Goal: Information Seeking & Learning: Learn about a topic

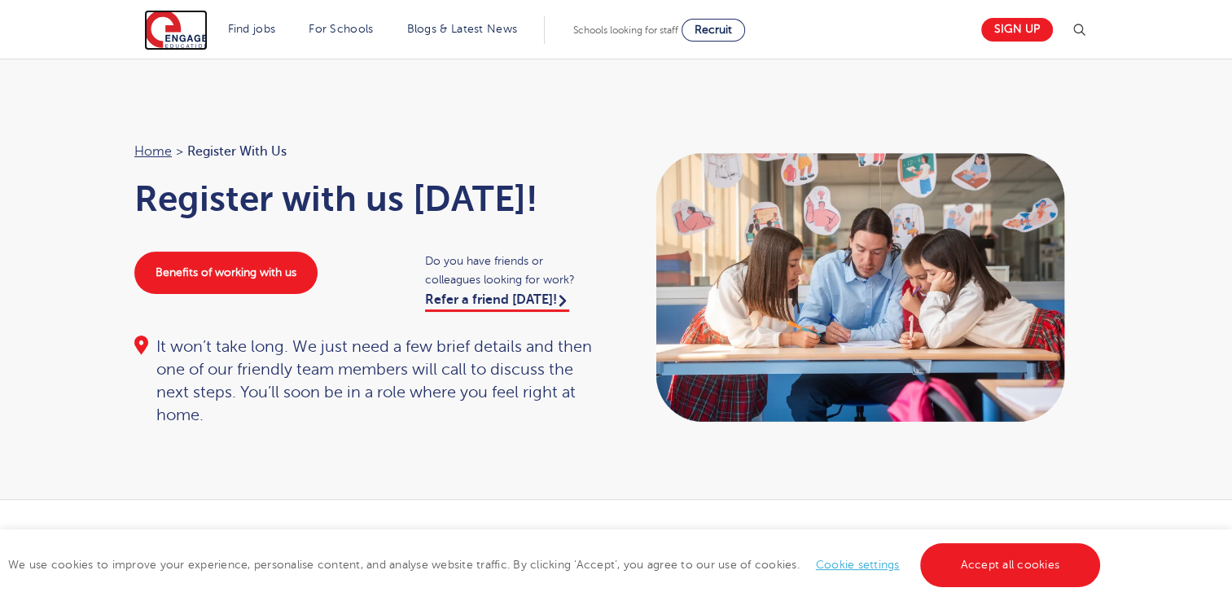
click at [203, 40] on img at bounding box center [176, 30] width 64 height 41
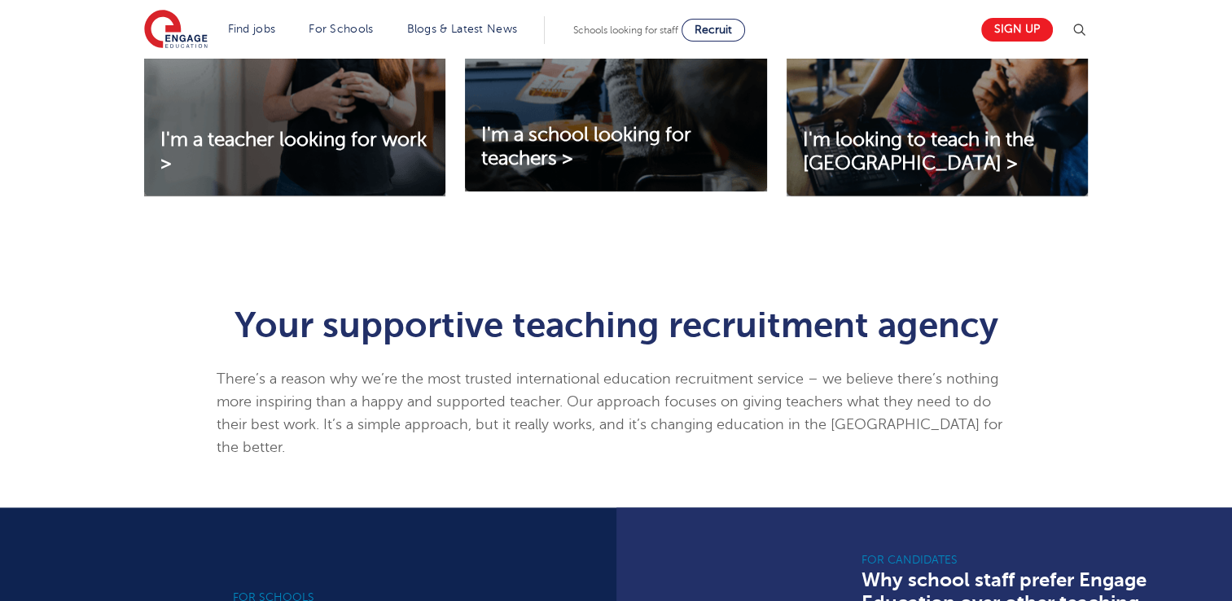
scroll to position [570, 0]
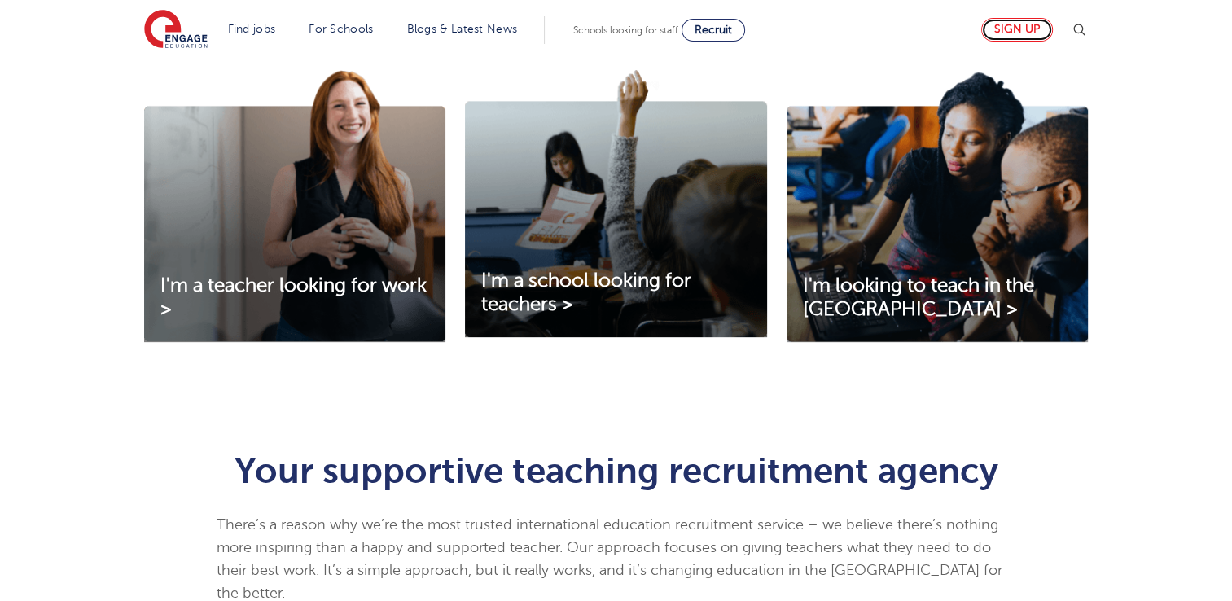
click at [1012, 24] on link "Sign up" at bounding box center [1017, 30] width 72 height 24
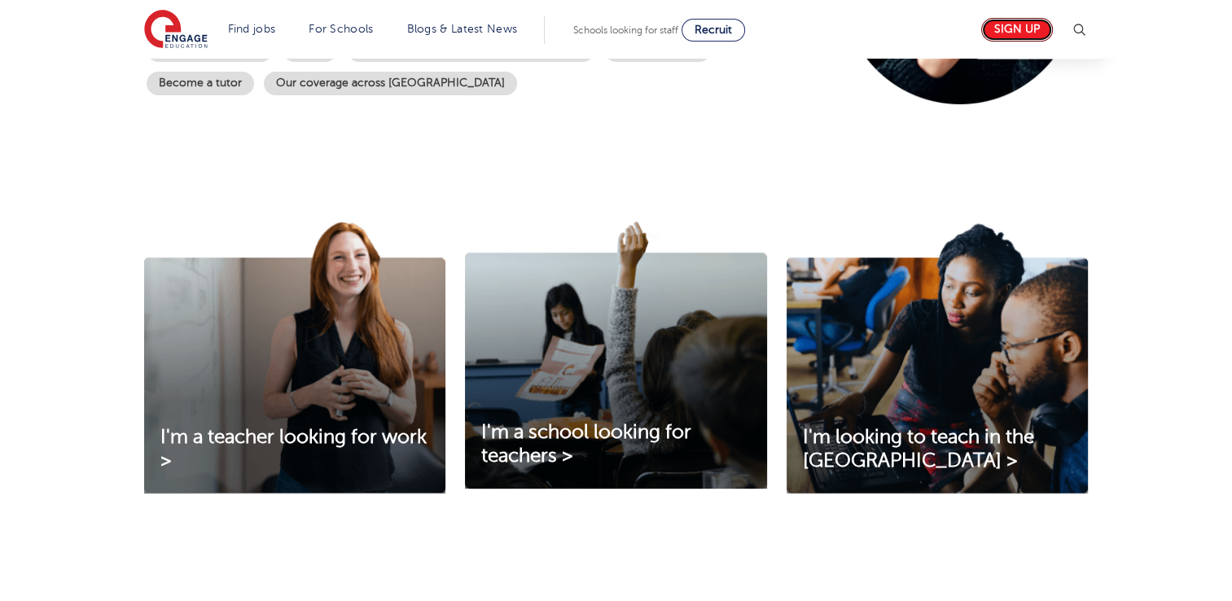
scroll to position [244, 0]
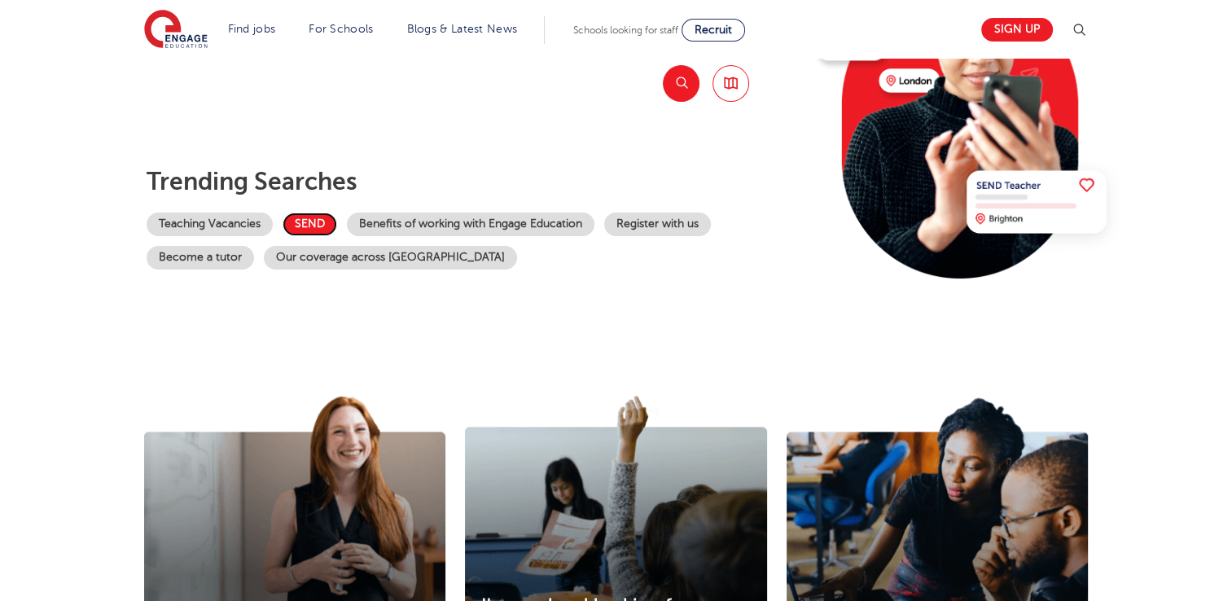
click at [298, 219] on link "SEND" at bounding box center [310, 225] width 55 height 24
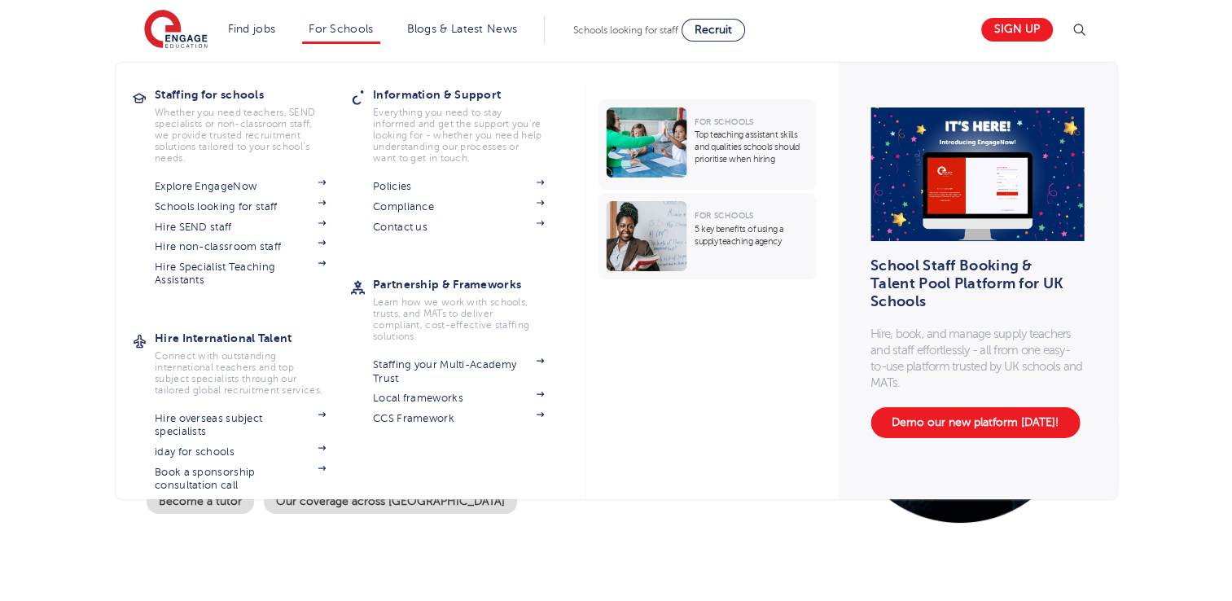
scroll to position [0, 0]
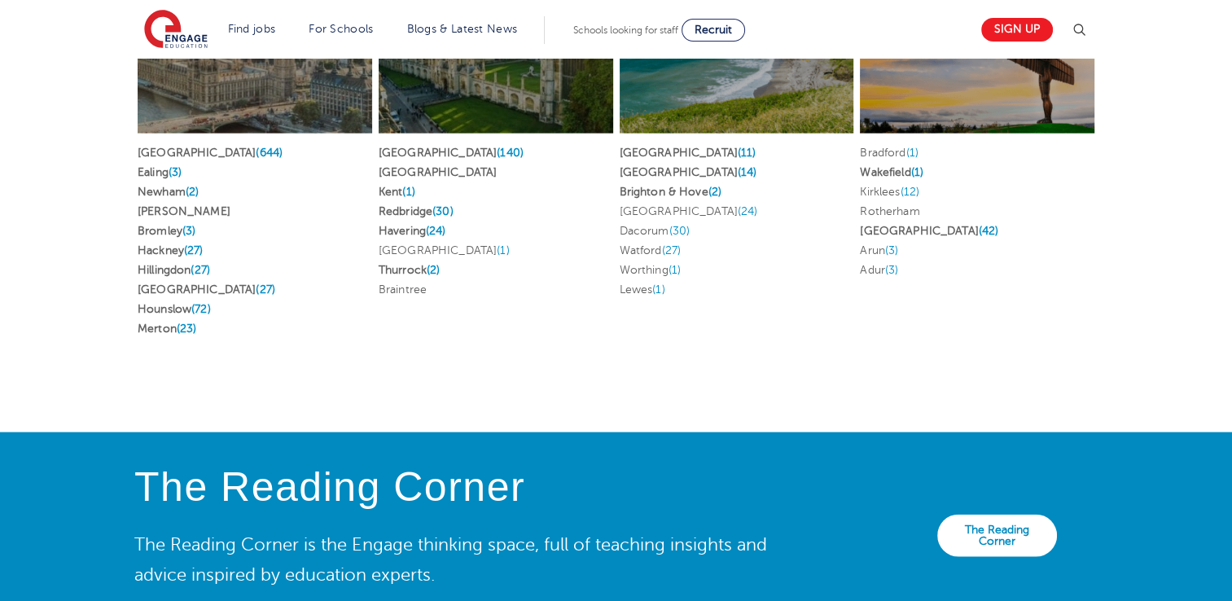
scroll to position [3421, 0]
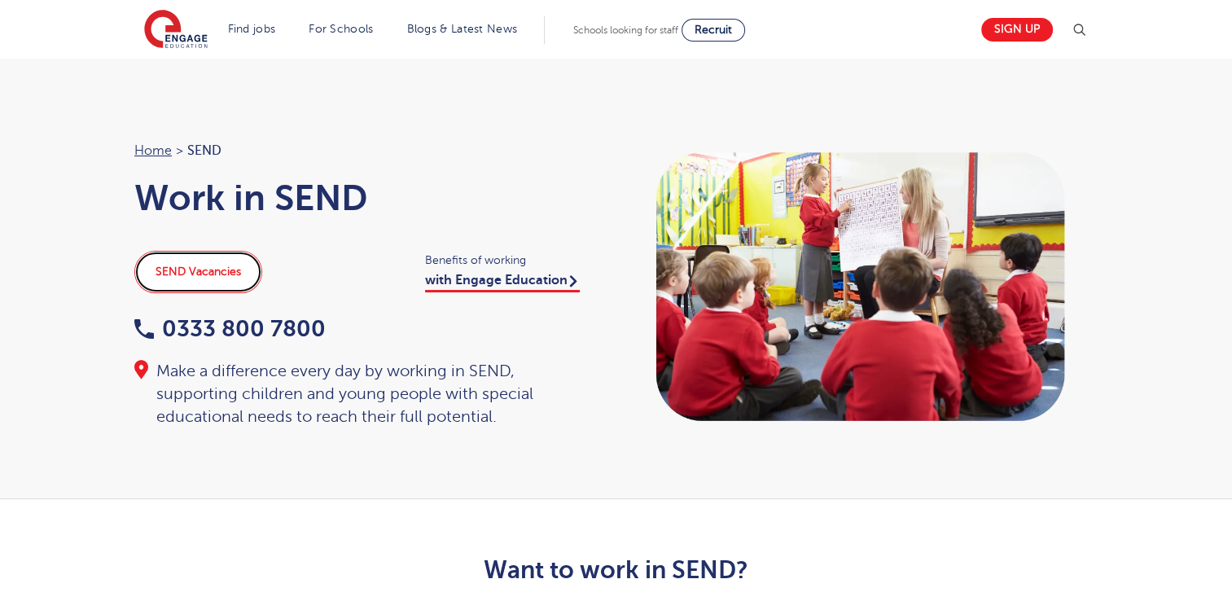
click at [193, 272] on link "SEND Vacancies" at bounding box center [198, 272] width 128 height 42
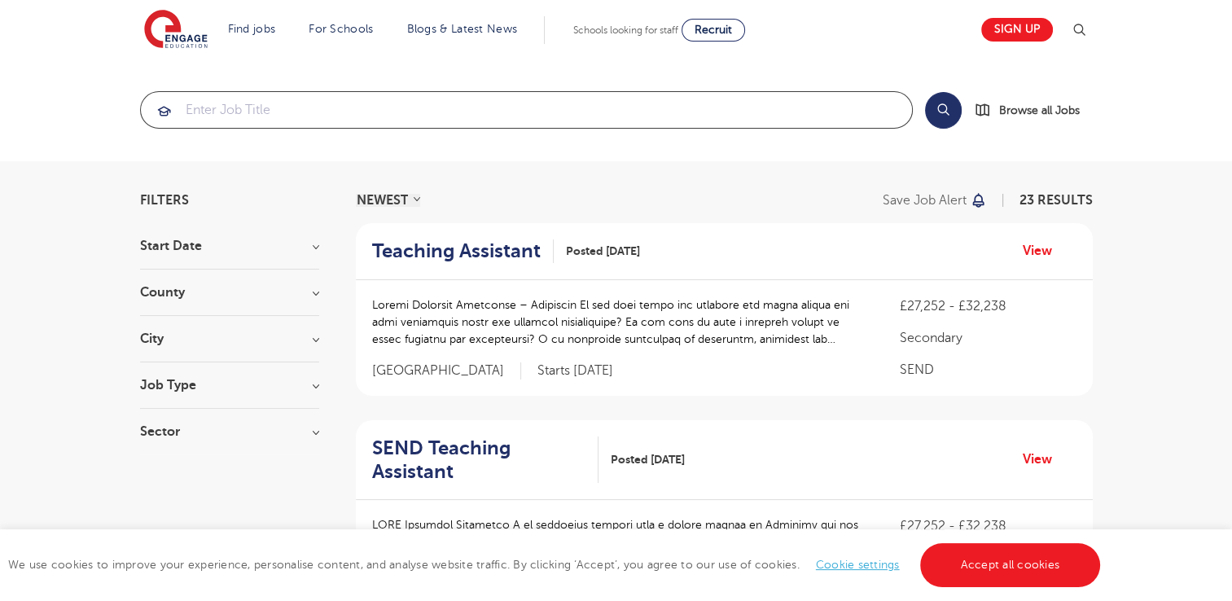
click at [740, 103] on input "search" at bounding box center [526, 110] width 771 height 36
click button "Submit" at bounding box center [0, 0] width 0 height 0
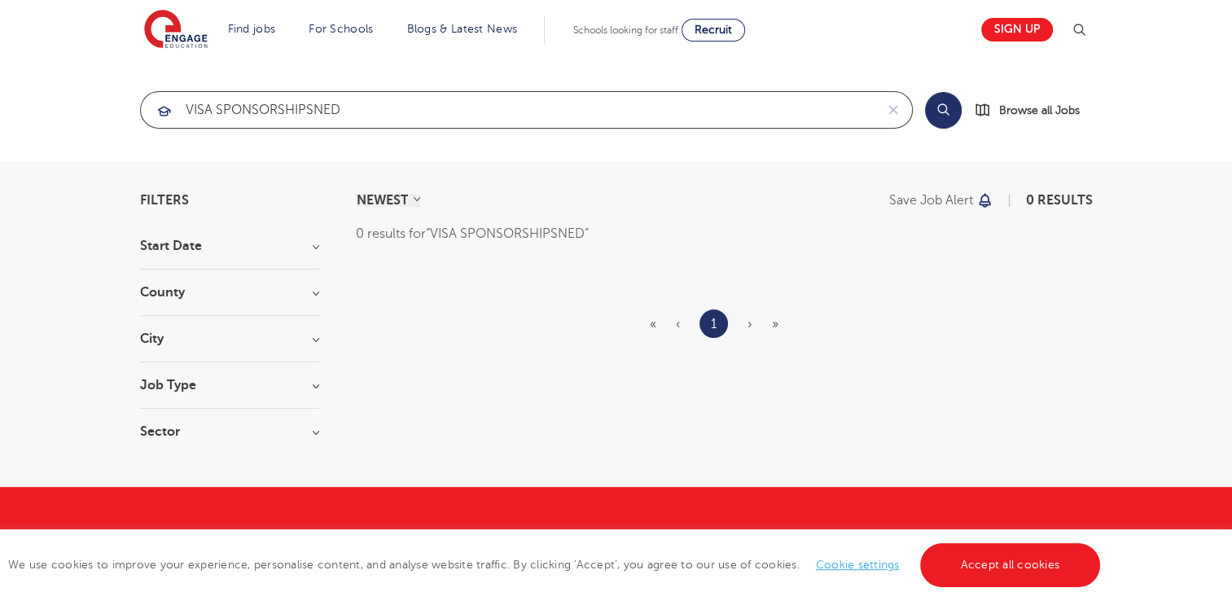
click at [678, 102] on input "VISA SPONSORSHIPSNED" at bounding box center [508, 110] width 734 height 36
click button "Submit" at bounding box center [0, 0] width 0 height 0
click at [678, 103] on input "VISA SPONSOR SNED" at bounding box center [508, 110] width 734 height 36
click button "Submit" at bounding box center [0, 0] width 0 height 0
click at [515, 107] on input "VISA SPONSOR SEND" at bounding box center [508, 110] width 734 height 36
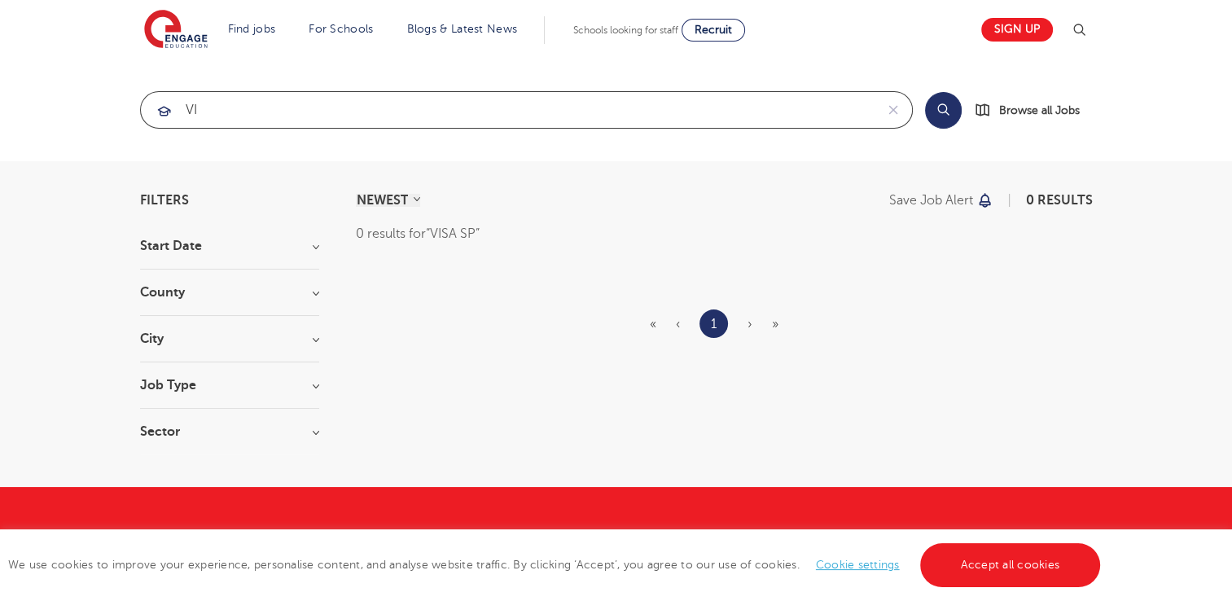
type input "V"
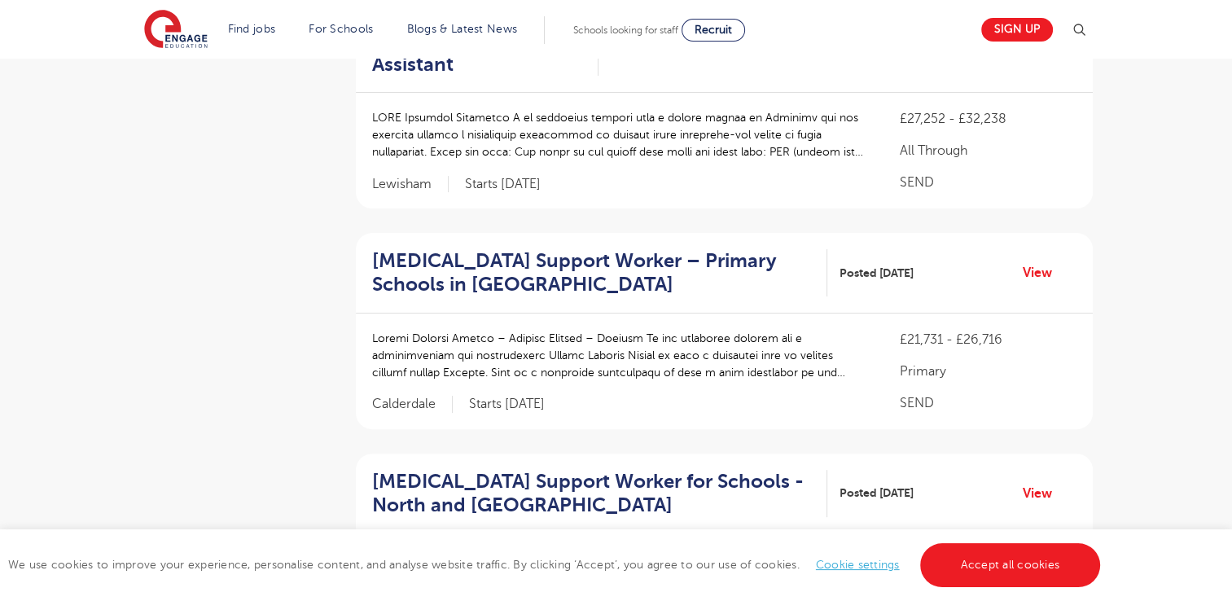
scroll to position [489, 0]
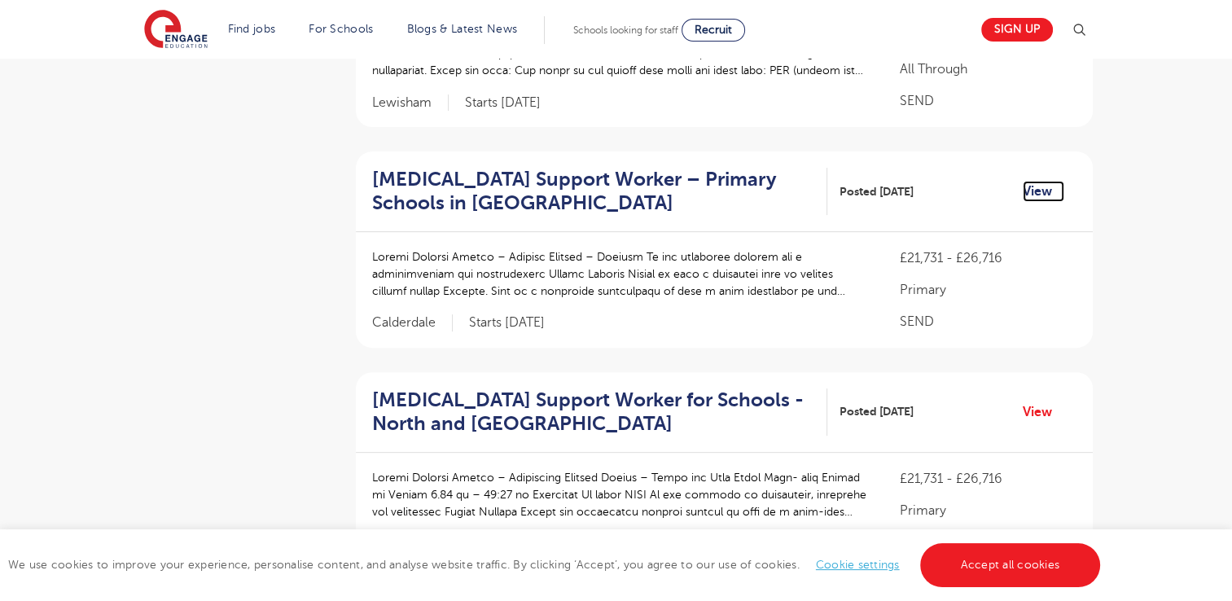
click at [1025, 194] on link "View" at bounding box center [1044, 191] width 42 height 21
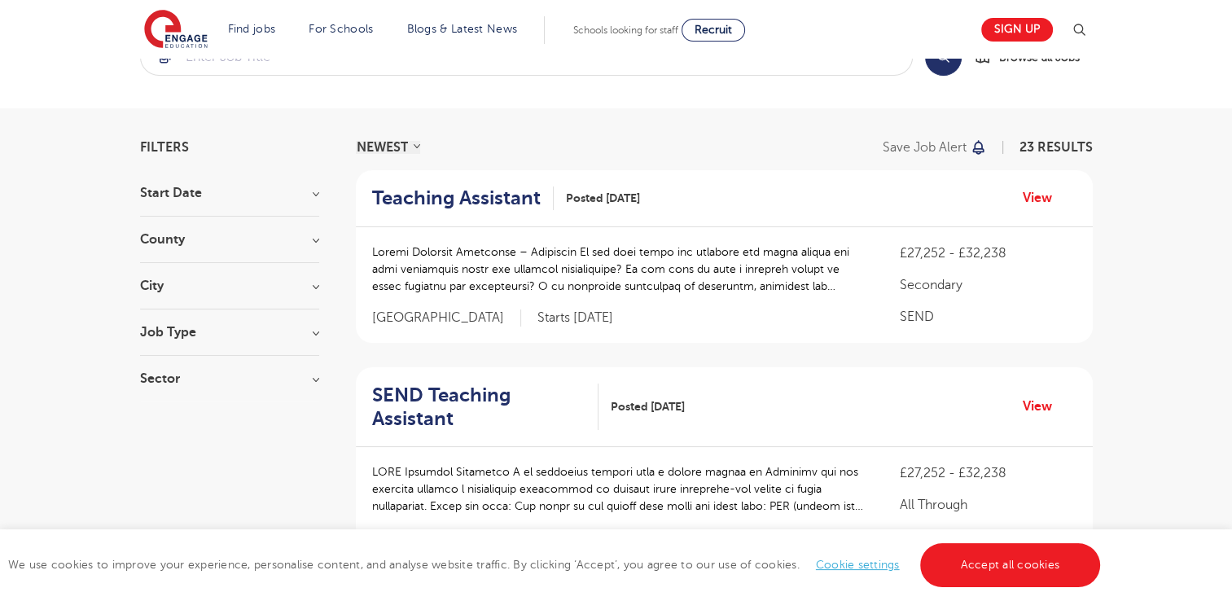
scroll to position [0, 0]
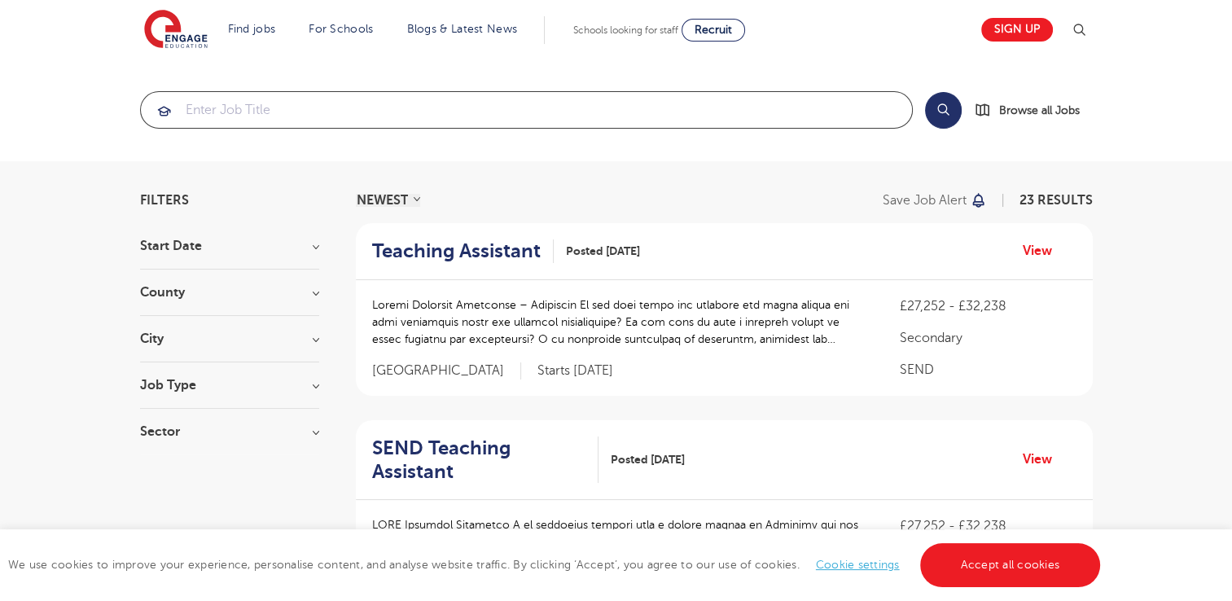
click at [463, 106] on input "search" at bounding box center [526, 110] width 771 height 36
click at [232, 299] on div "County Leeds 12 Kirklees 5 Calderdale 2 Brighton & Hove 1 Lewisham 1 Show more" at bounding box center [229, 301] width 179 height 30
click at [307, 286] on h3 "County" at bounding box center [229, 292] width 179 height 13
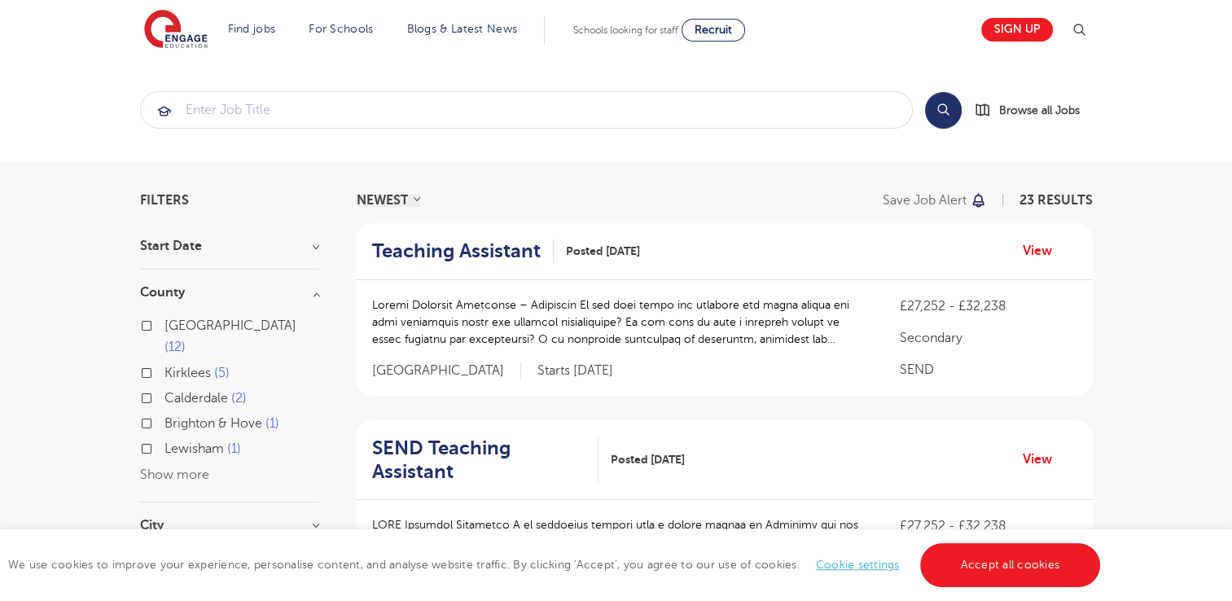
click at [144, 467] on button "Show more" at bounding box center [174, 474] width 69 height 15
click at [165, 323] on label "Leeds 12" at bounding box center [242, 336] width 155 height 43
click at [165, 323] on input "Leeds 12" at bounding box center [170, 323] width 11 height 11
checkbox input "true"
click at [165, 362] on label "Kirklees 5" at bounding box center [197, 372] width 65 height 21
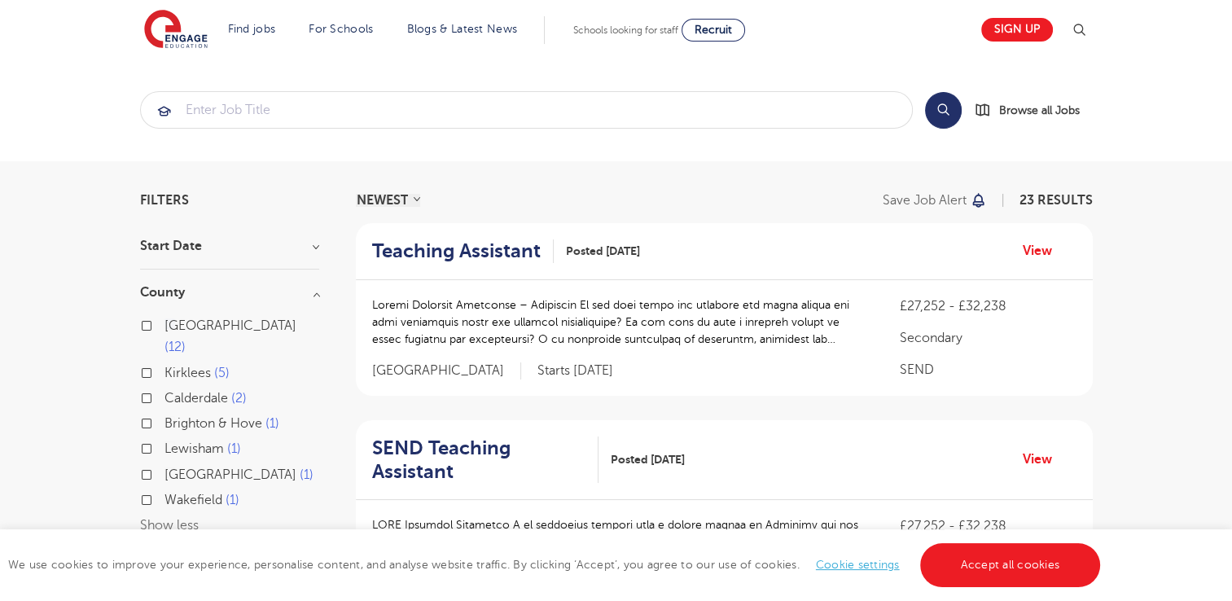
click at [165, 366] on input "Kirklees 5" at bounding box center [170, 371] width 11 height 11
checkbox input "true"
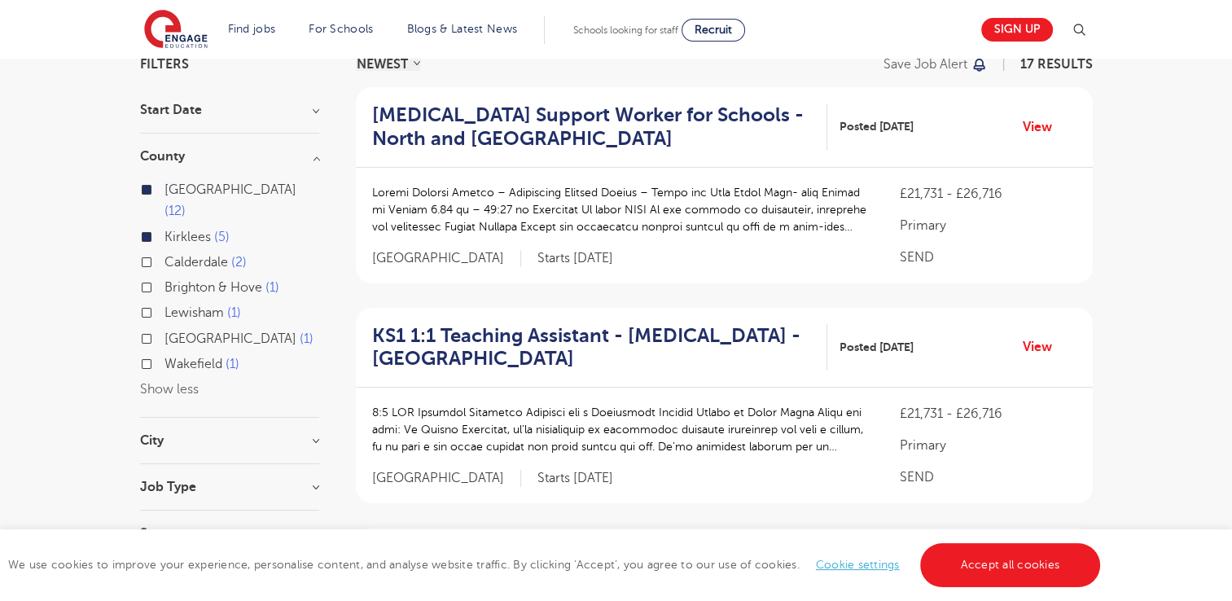
scroll to position [135, 0]
click at [195, 481] on h3 "Job Type" at bounding box center [229, 487] width 179 height 13
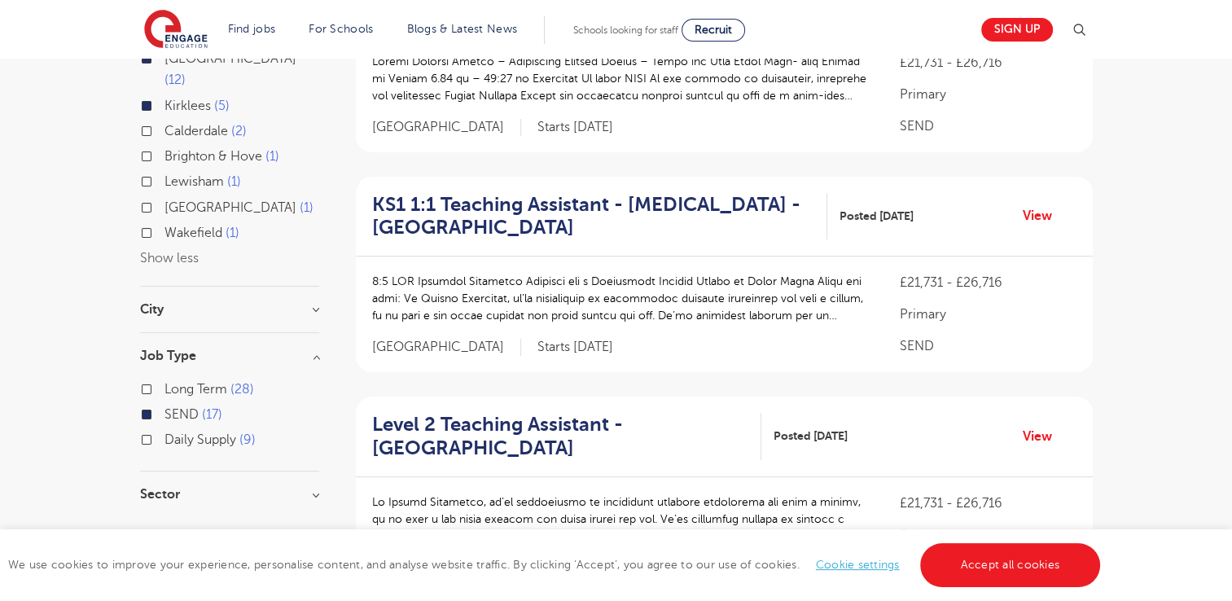
scroll to position [269, 0]
click at [146, 377] on div "Long Term 28" at bounding box center [229, 389] width 179 height 25
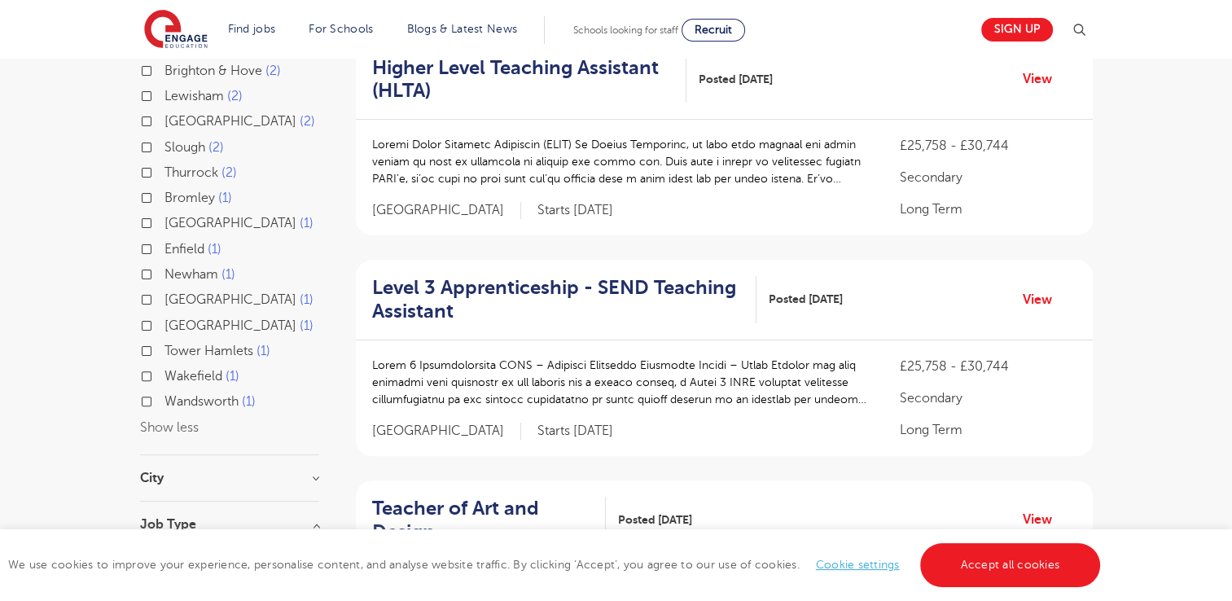
scroll to position [407, 0]
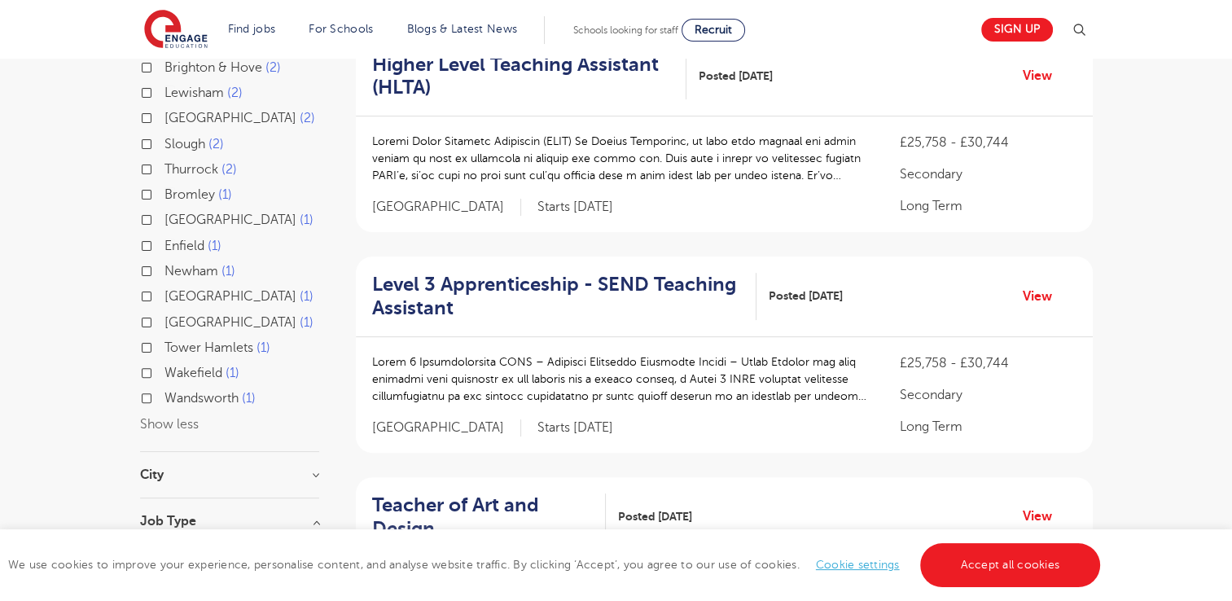
click at [165, 388] on label "Wandsworth 1" at bounding box center [210, 398] width 91 height 21
click at [165, 391] on input "Wandsworth 1" at bounding box center [170, 396] width 11 height 11
checkbox input "true"
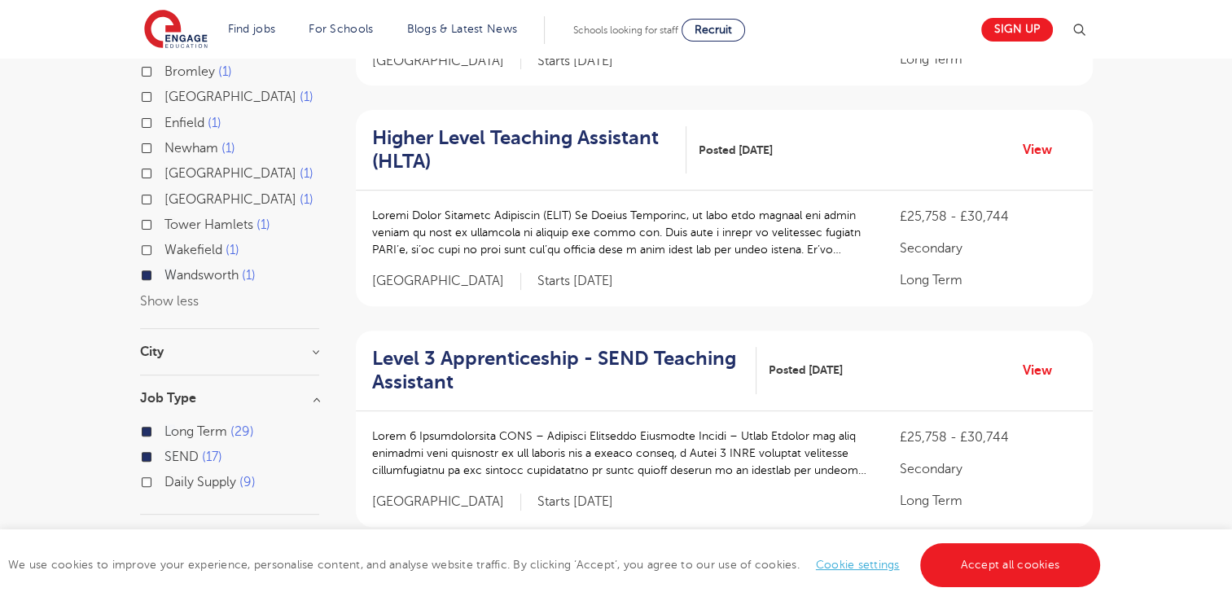
scroll to position [533, 0]
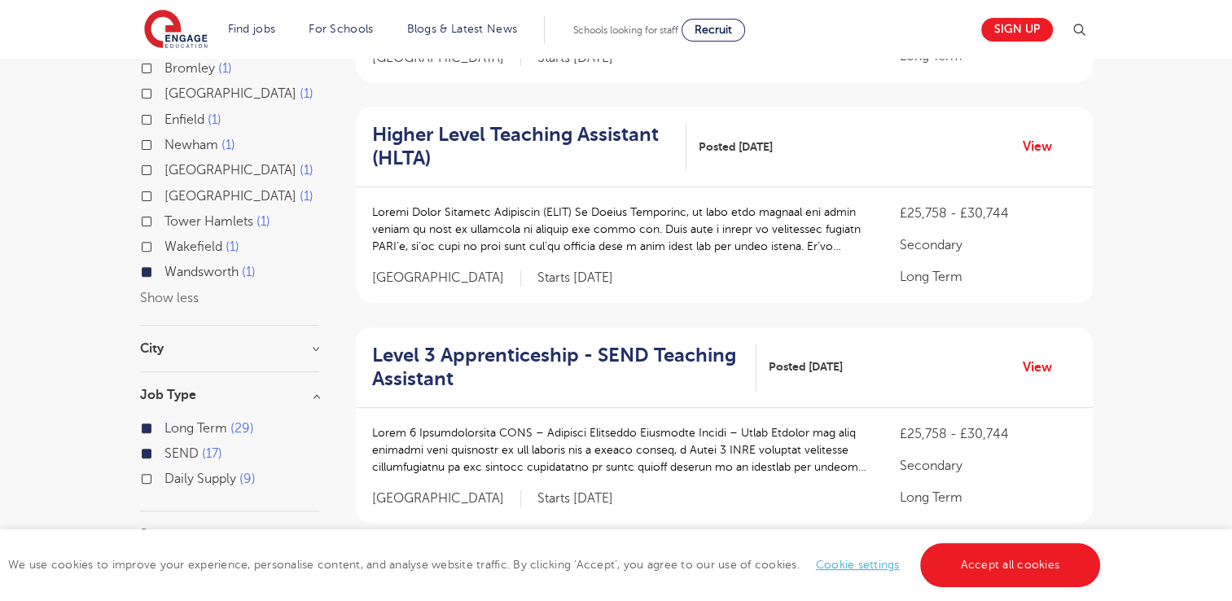
click at [165, 468] on label "Daily Supply 9" at bounding box center [210, 478] width 91 height 21
click at [165, 472] on input "Daily Supply 9" at bounding box center [170, 477] width 11 height 11
checkbox input "true"
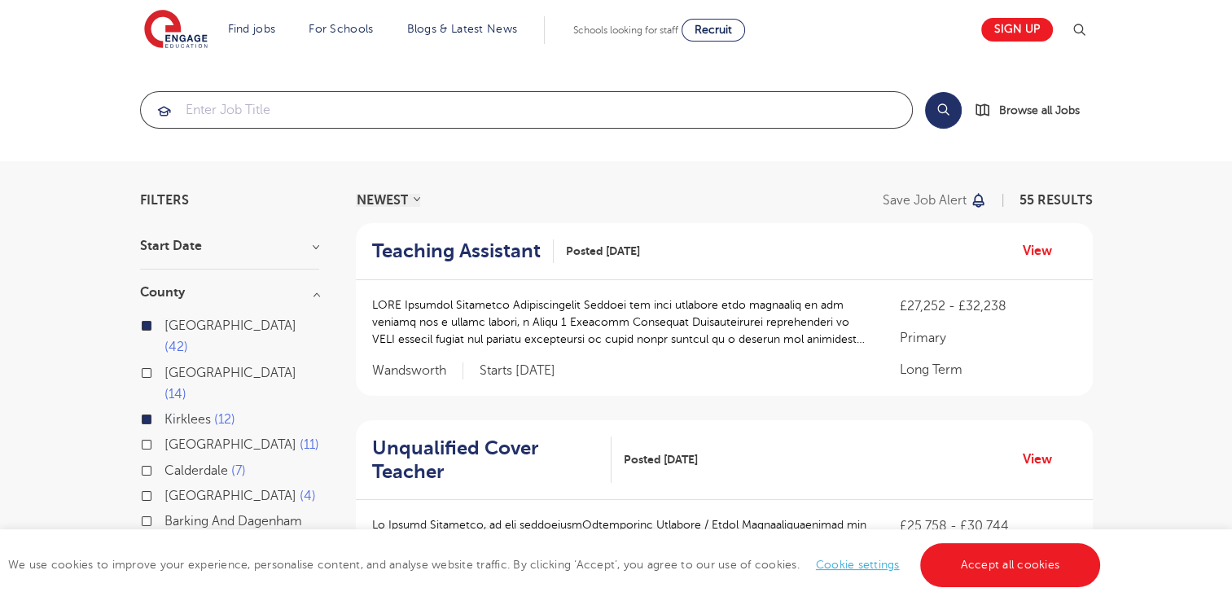
click at [391, 109] on input "search" at bounding box center [526, 110] width 771 height 36
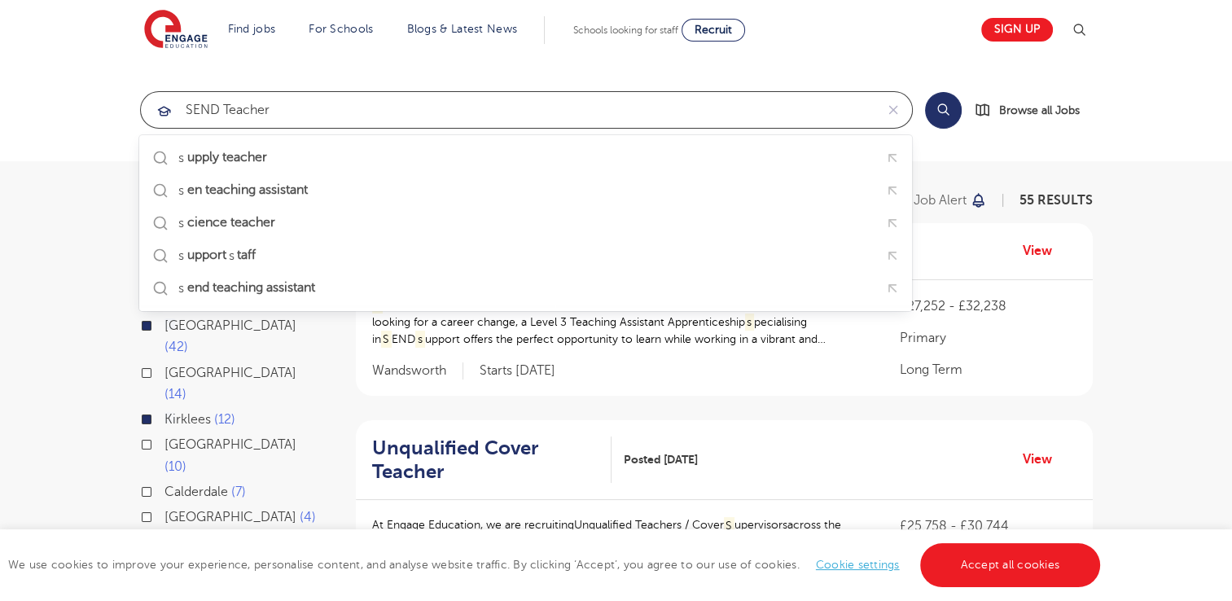
type input "sEND teacher"
click button "Submit" at bounding box center [0, 0] width 0 height 0
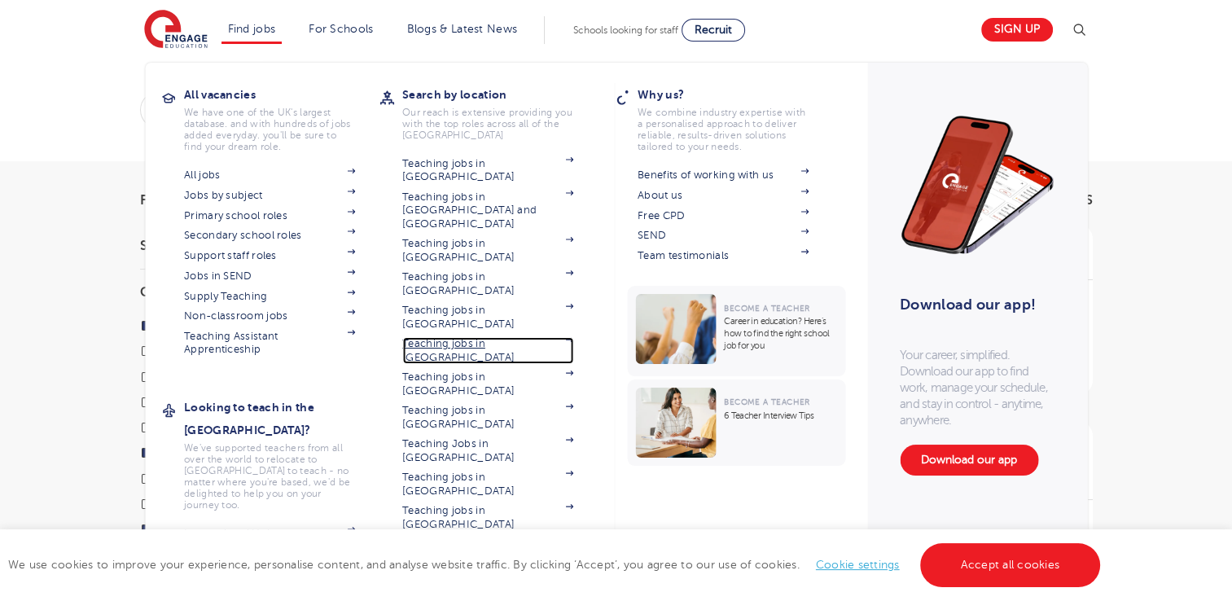
click at [463, 337] on link "Teaching jobs in [GEOGRAPHIC_DATA]" at bounding box center [487, 350] width 171 height 27
